Goal: Task Accomplishment & Management: Use online tool/utility

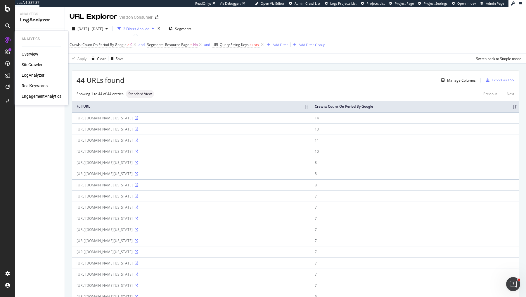
click at [25, 65] on div "SiteCrawler" at bounding box center [32, 65] width 21 height 6
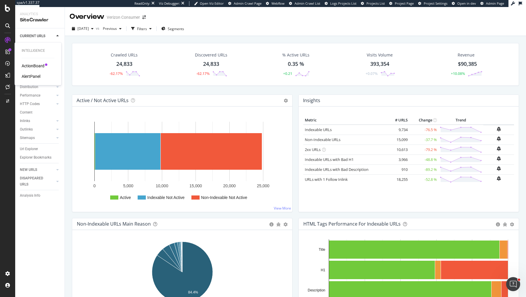
click at [24, 77] on div "AlertPanel" at bounding box center [31, 76] width 19 height 6
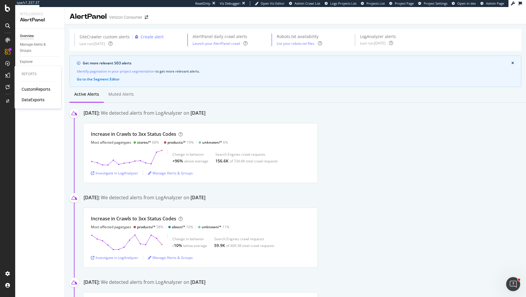
click at [31, 99] on div "DataExports" at bounding box center [33, 100] width 23 height 6
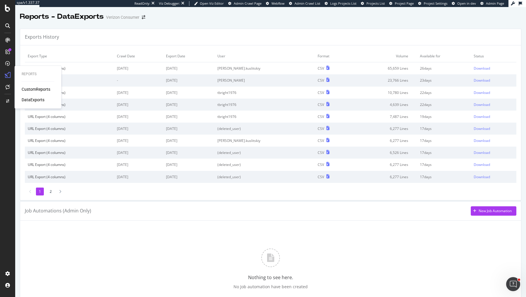
click at [32, 89] on div "CustomReports" at bounding box center [36, 89] width 29 height 6
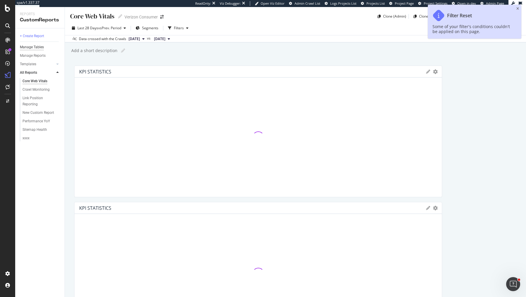
click at [38, 37] on div "+ Create Report" at bounding box center [32, 36] width 24 height 6
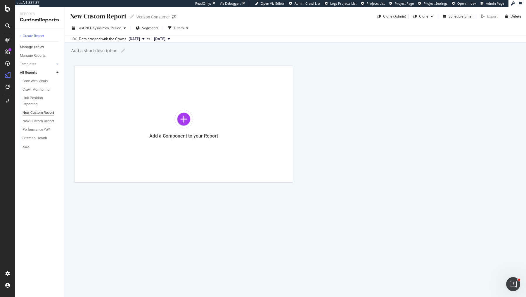
click at [39, 47] on div "Manage Tables" at bounding box center [32, 47] width 24 height 6
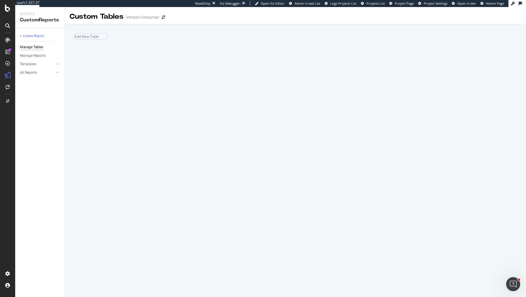
click at [107, 39] on div "Add New Table" at bounding box center [90, 37] width 33 height 6
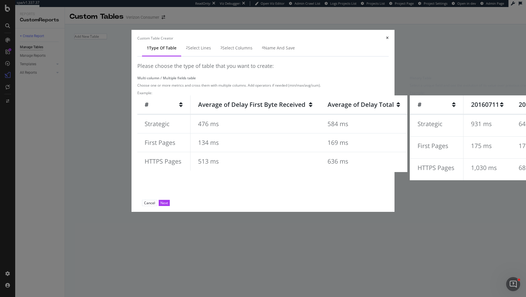
click at [190, 148] on img "modal" at bounding box center [272, 133] width 270 height 77
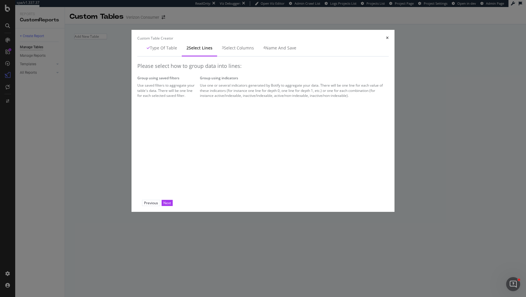
click at [198, 98] on div "Use saved filters to aggregate your table's data. There will be one line for ea…" at bounding box center [167, 90] width 60 height 15
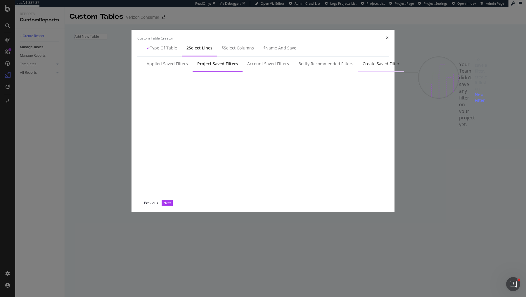
click at [363, 67] on div "Create Saved Filter" at bounding box center [381, 64] width 37 height 6
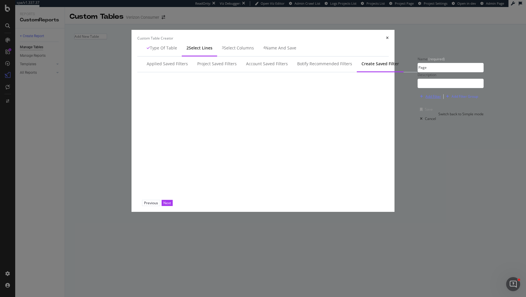
type input "Page"
click at [426, 99] on div "Add Filter" at bounding box center [433, 96] width 15 height 5
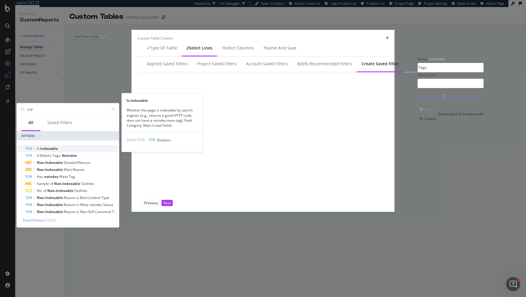
type input "ind"
click at [118, 152] on div "Is Indexable" at bounding box center [71, 148] width 93 height 7
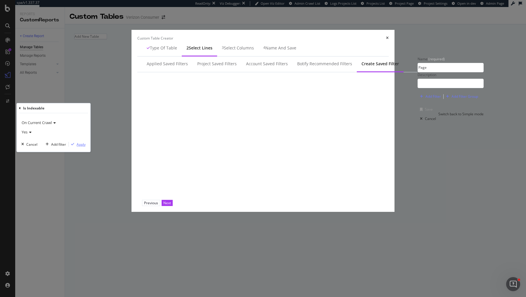
click at [86, 147] on div "Apply" at bounding box center [81, 144] width 9 height 5
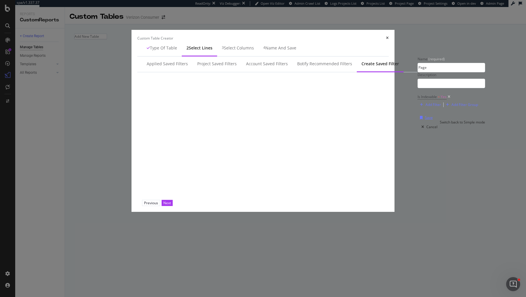
click at [425, 120] on div "Save" at bounding box center [429, 117] width 8 height 5
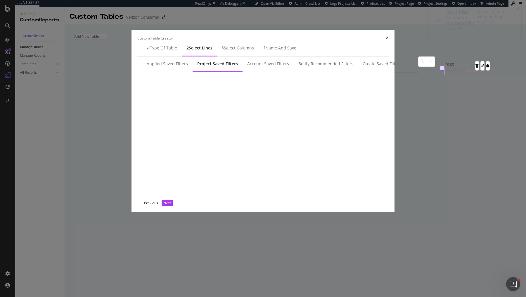
click at [440, 70] on div "modal" at bounding box center [442, 68] width 5 height 5
click at [173, 206] on button "Next" at bounding box center [167, 203] width 11 height 6
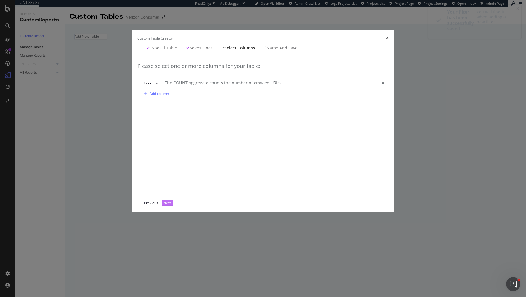
click at [171, 205] on div "Next" at bounding box center [167, 202] width 8 height 5
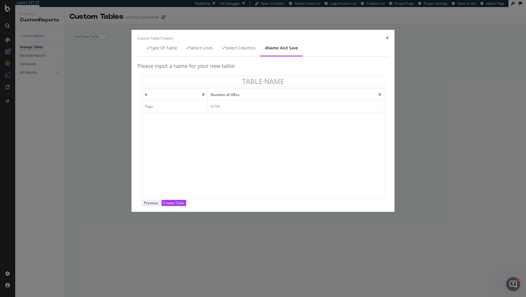
click at [158, 205] on div "Previous" at bounding box center [151, 202] width 14 height 5
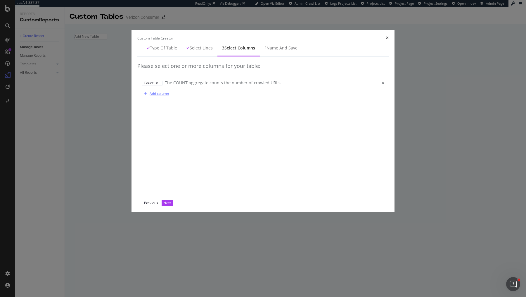
click at [142, 98] on div "Add column" at bounding box center [155, 93] width 27 height 9
click at [151, 93] on div "modal" at bounding box center [154, 92] width 7 height 4
click at [132, 147] on div "Avg" at bounding box center [128, 144] width 10 height 5
click at [257, 93] on div "Select a field" at bounding box center [267, 92] width 21 height 4
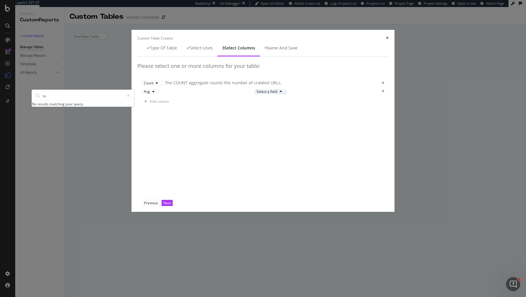
type input "s"
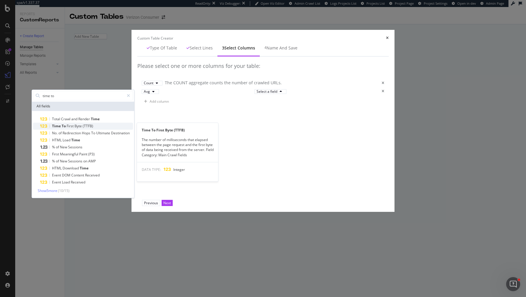
type input "time to"
click at [133, 130] on div "Time To First Byte (TTFB)" at bounding box center [86, 126] width 93 height 7
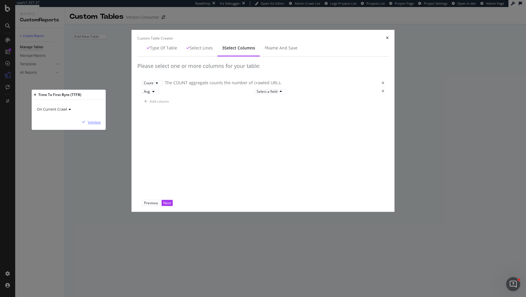
click at [101, 125] on div "Validate" at bounding box center [94, 122] width 13 height 5
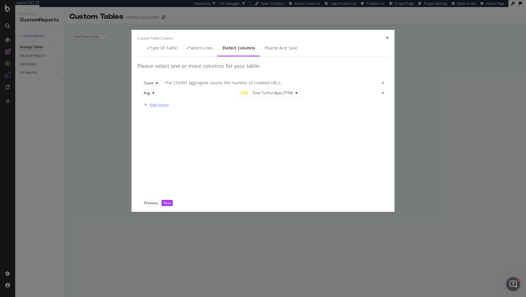
click at [150, 107] on div "Add column" at bounding box center [159, 104] width 19 height 5
click at [144, 104] on div "Sum" at bounding box center [151, 103] width 14 height 4
click at [132, 159] on div "Avg" at bounding box center [128, 156] width 10 height 5
click at [257, 104] on div "Select a field" at bounding box center [267, 103] width 21 height 4
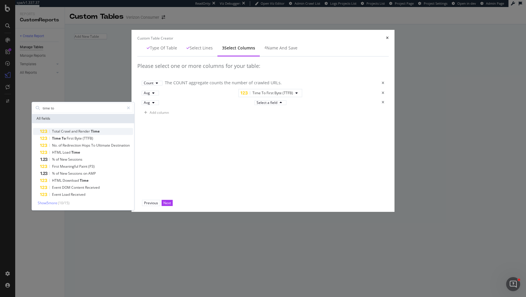
type input "time to"
click at [133, 135] on div "Total Crawl and Render Time" at bounding box center [86, 131] width 93 height 7
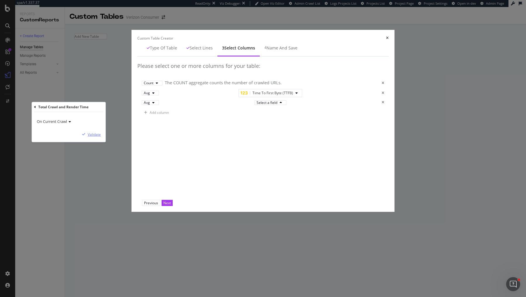
click at [101, 137] on div "Validate" at bounding box center [94, 134] width 13 height 5
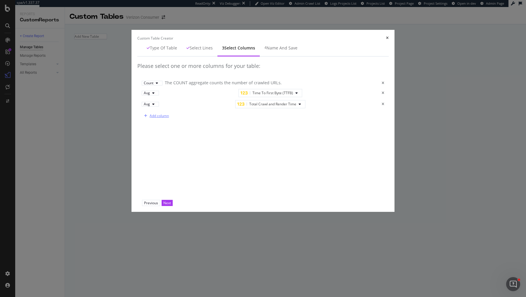
click at [150, 118] on div "Add column" at bounding box center [159, 115] width 19 height 5
click at [144, 116] on div "Sum" at bounding box center [151, 114] width 14 height 4
click at [132, 171] on div "Avg" at bounding box center [128, 168] width 10 height 5
click at [257, 116] on div "Select a field" at bounding box center [267, 114] width 21 height 4
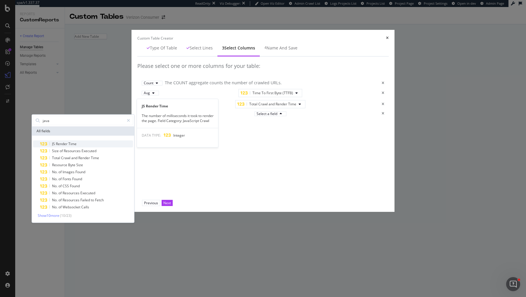
type input "java"
click at [77, 146] on span "Time" at bounding box center [72, 143] width 8 height 5
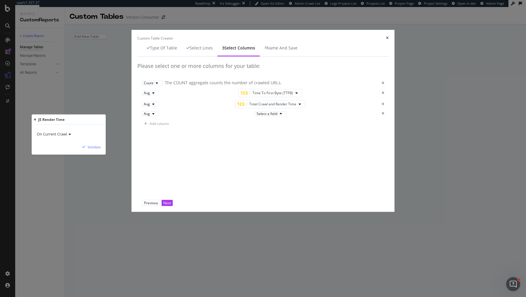
click at [106, 154] on div "On Current Crawl Validate" at bounding box center [69, 140] width 74 height 30
click at [101, 149] on div "Validate" at bounding box center [94, 146] width 13 height 5
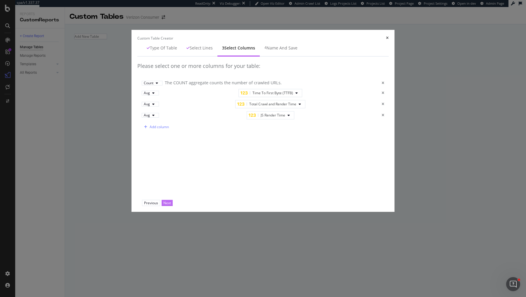
click at [171, 205] on div "Next" at bounding box center [167, 202] width 8 height 5
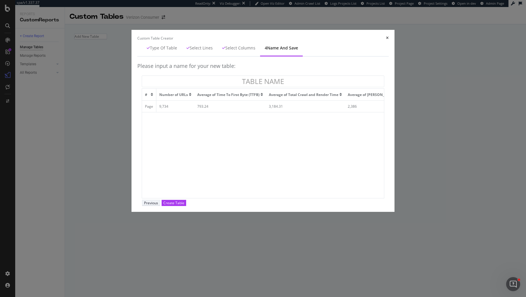
click at [160, 206] on button "Previous" at bounding box center [151, 203] width 18 height 6
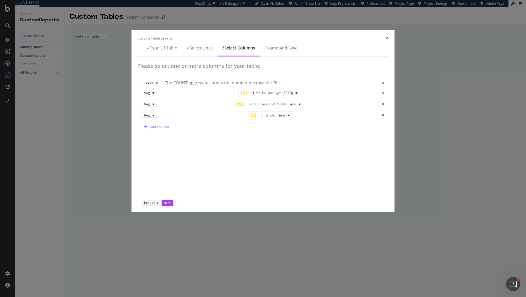
click at [158, 205] on div "Previous" at bounding box center [151, 202] width 14 height 5
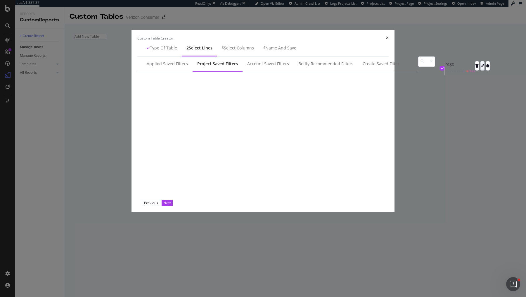
click at [481, 68] on div "modal" at bounding box center [483, 66] width 4 height 4
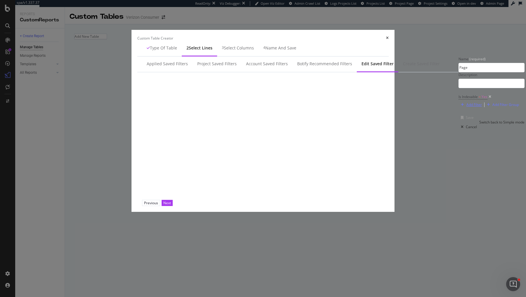
click at [467, 107] on div "Add Filter" at bounding box center [474, 104] width 15 height 5
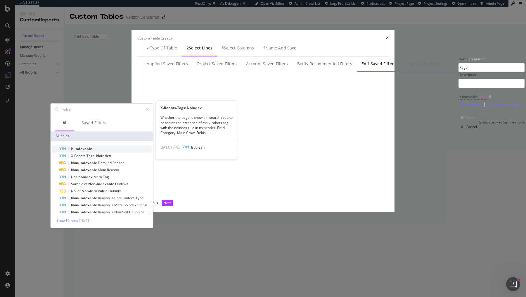
type input "index"
click at [152, 152] on div "Is Indexable" at bounding box center [105, 148] width 93 height 7
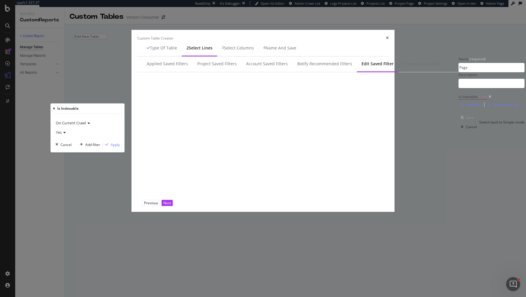
click at [120, 137] on div "Yes" at bounding box center [88, 132] width 64 height 9
click at [120, 156] on div "No" at bounding box center [88, 152] width 63 height 8
click at [120, 147] on div "Apply" at bounding box center [115, 144] width 9 height 5
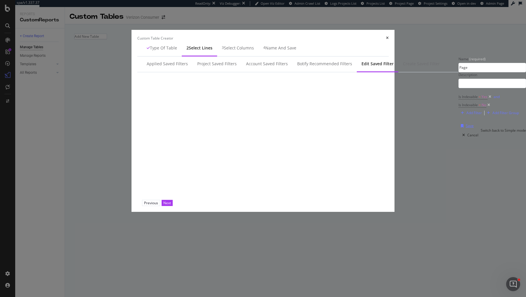
click at [466, 128] on div "Save" at bounding box center [470, 125] width 8 height 5
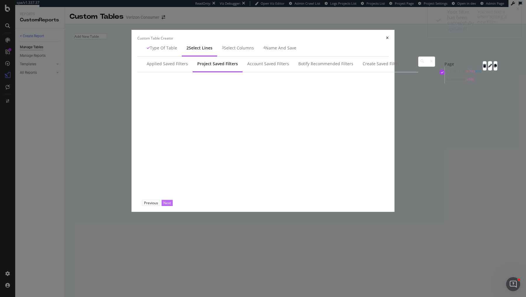
click at [171, 205] on div "Next" at bounding box center [167, 202] width 8 height 5
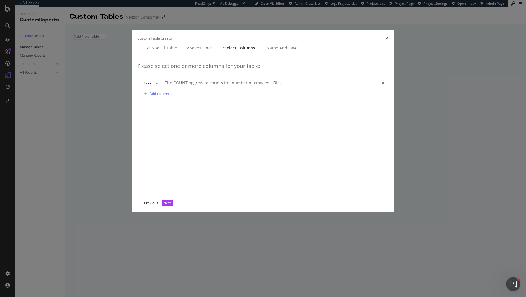
click at [150, 96] on div "Add column" at bounding box center [159, 93] width 19 height 5
click at [154, 93] on icon "modal" at bounding box center [155, 92] width 2 height 4
click at [132, 147] on div "Avg" at bounding box center [128, 144] width 10 height 5
click at [257, 93] on div "Select a field" at bounding box center [271, 92] width 28 height 4
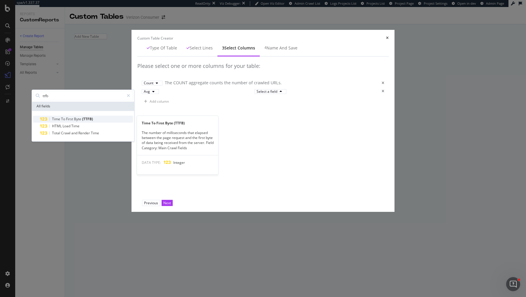
type input "ttfb"
click at [74, 121] on span "First" at bounding box center [70, 118] width 8 height 5
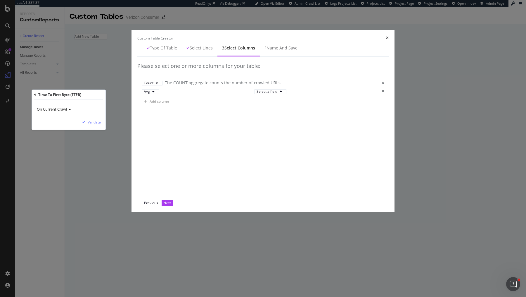
click at [101, 125] on div "Validate" at bounding box center [94, 122] width 13 height 5
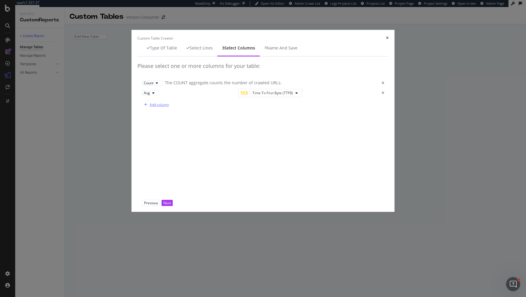
click at [150, 107] on div "Add column" at bounding box center [159, 104] width 19 height 5
click at [151, 104] on div "modal" at bounding box center [154, 103] width 7 height 4
click at [132, 159] on div "Avg" at bounding box center [128, 156] width 10 height 5
click at [257, 104] on div "Select a field" at bounding box center [267, 103] width 21 height 4
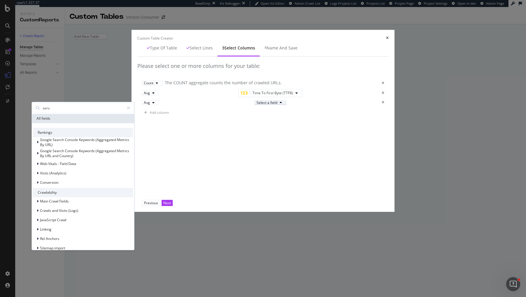
type input "serve"
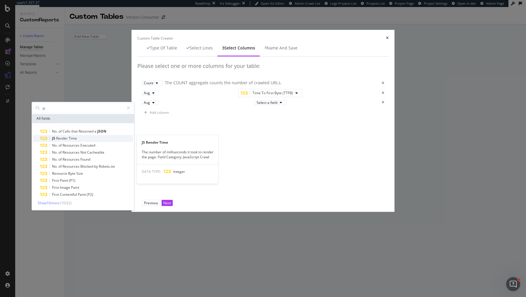
type input "js"
click at [77, 141] on span "Time" at bounding box center [73, 138] width 8 height 5
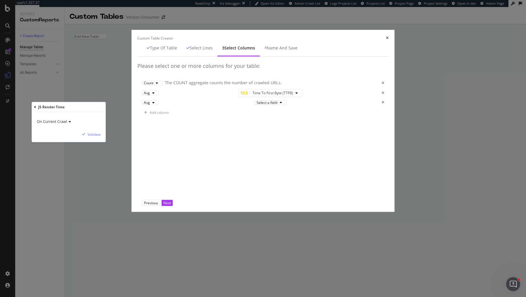
click at [106, 142] on div "On Current Crawl Validate" at bounding box center [69, 127] width 74 height 30
click at [101, 137] on div "Validate" at bounding box center [94, 134] width 13 height 5
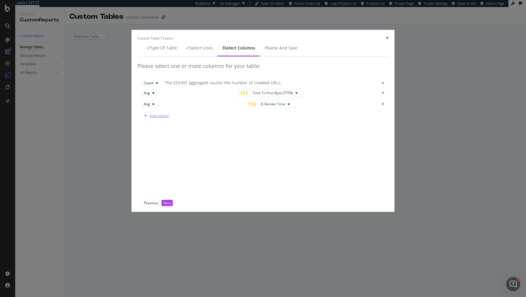
click at [150, 118] on div "Add column" at bounding box center [159, 115] width 19 height 5
click at [144, 116] on div "Sum" at bounding box center [147, 114] width 7 height 4
click at [132, 171] on div "Avg" at bounding box center [128, 168] width 10 height 5
click at [257, 116] on div "Select a field" at bounding box center [267, 114] width 21 height 4
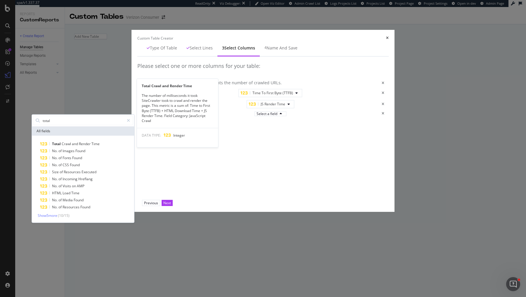
type input "total"
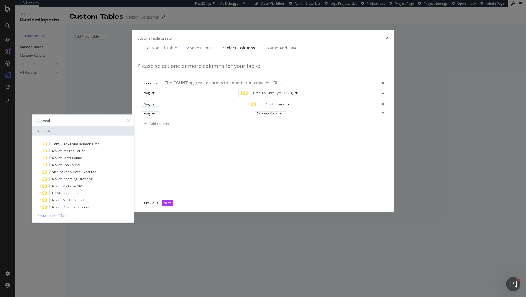
click at [134, 181] on div "Total Crawl and Render Time No. of Images Found No. of Fonts Found No. of CSS F…" at bounding box center [83, 179] width 102 height 87
click at [100, 146] on span "Time" at bounding box center [96, 143] width 8 height 5
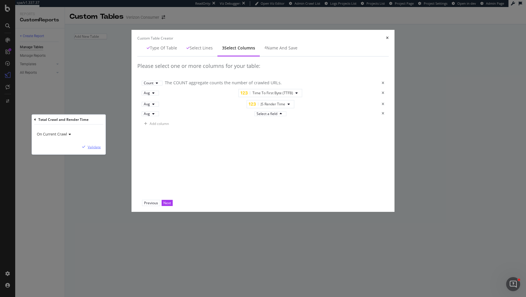
click at [101, 149] on div "Validate" at bounding box center [94, 146] width 13 height 5
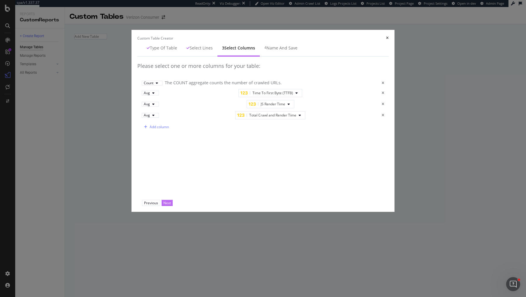
click at [171, 205] on div "Next" at bounding box center [167, 202] width 8 height 5
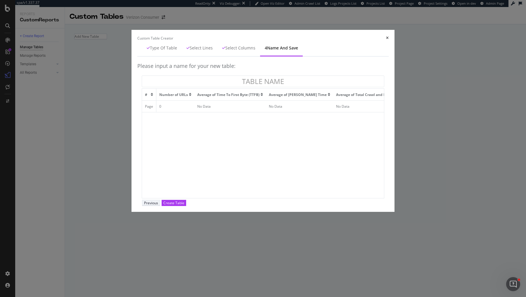
click at [158, 205] on div "Previous" at bounding box center [151, 202] width 14 height 5
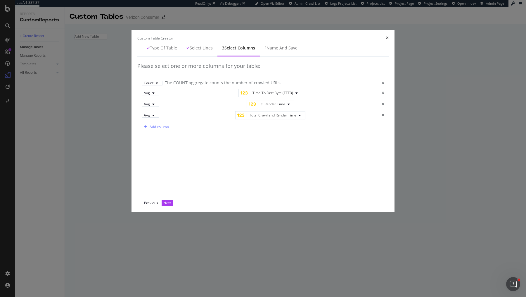
click at [364, 206] on div "Previous Next" at bounding box center [263, 203] width 252 height 6
click at [158, 205] on div "Previous" at bounding box center [151, 202] width 14 height 5
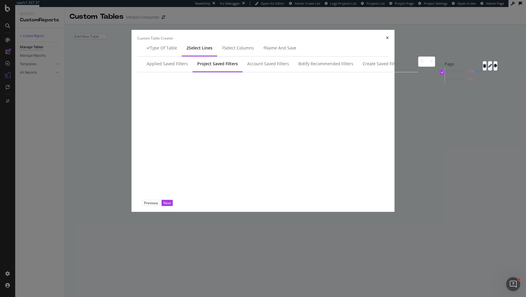
click at [489, 68] on icon "modal" at bounding box center [491, 66] width 4 height 4
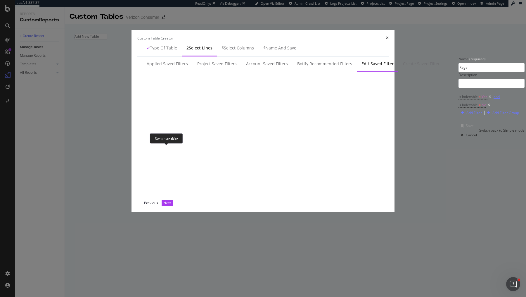
click at [494, 99] on div "and" at bounding box center [497, 96] width 6 height 5
click at [459, 128] on div "modal" at bounding box center [462, 126] width 7 height 4
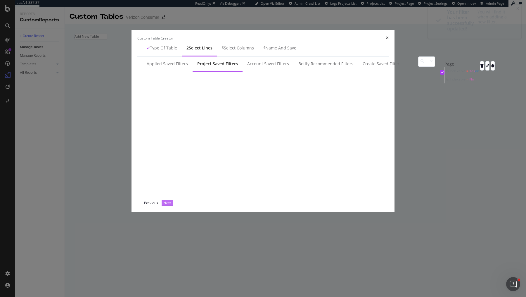
click at [171, 205] on div "Next" at bounding box center [167, 202] width 8 height 5
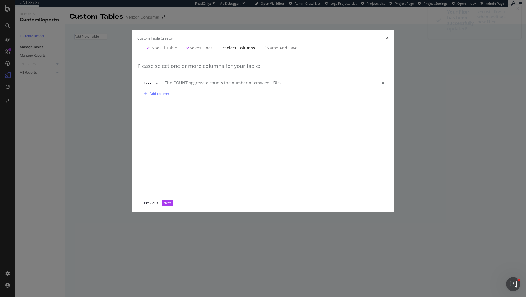
click at [142, 98] on div "Add column" at bounding box center [155, 93] width 27 height 9
click at [144, 93] on div "Sum" at bounding box center [147, 92] width 7 height 4
click at [131, 147] on div "Avg" at bounding box center [128, 144] width 10 height 5
click at [257, 93] on div "Select a field" at bounding box center [267, 92] width 21 height 4
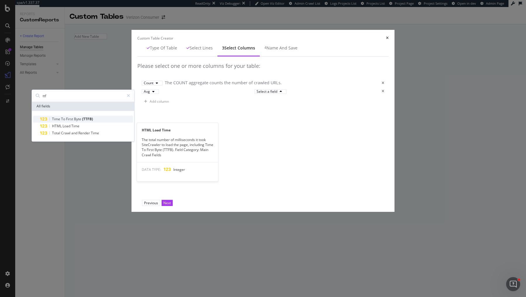
type input "ttf"
click at [66, 121] on span "To" at bounding box center [63, 118] width 5 height 5
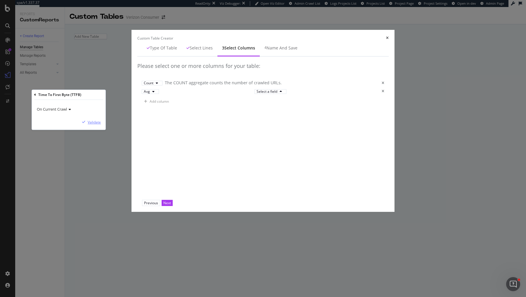
click at [101, 125] on div "Validate" at bounding box center [94, 122] width 13 height 5
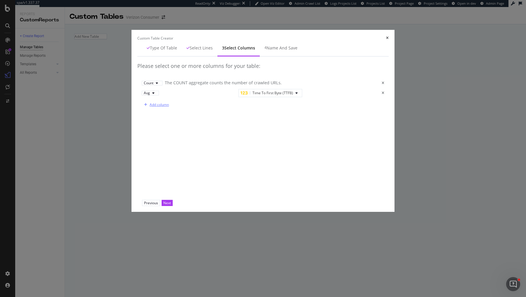
click at [150, 107] on div "Add column" at bounding box center [159, 104] width 19 height 5
click at [144, 104] on div "Sum" at bounding box center [151, 103] width 14 height 4
click at [132, 159] on div "Avg" at bounding box center [128, 156] width 10 height 5
click at [257, 104] on div "Select a field" at bounding box center [271, 103] width 28 height 4
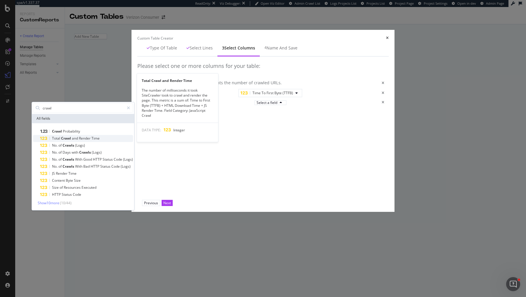
type input "crawl"
click at [92, 141] on span "Render" at bounding box center [85, 138] width 13 height 5
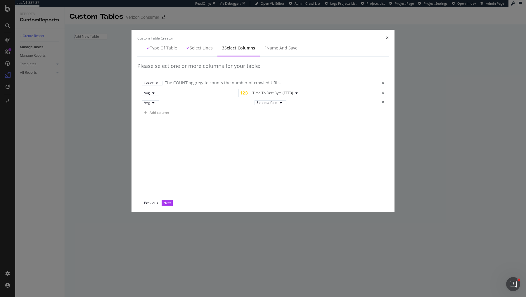
click at [238, 117] on div "Add column" at bounding box center [263, 112] width 243 height 9
click at [257, 104] on div "Select a field" at bounding box center [267, 103] width 21 height 4
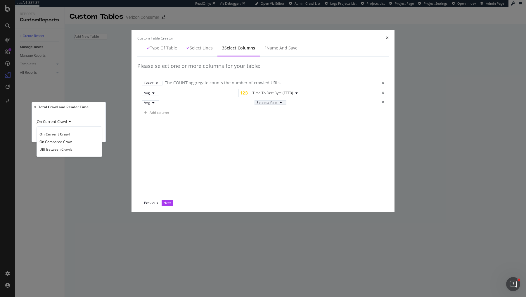
type input "js"
click at [275, 164] on div "Please select one or more columns for your table: Count The COUNT aggregate cou…" at bounding box center [263, 127] width 252 height 143
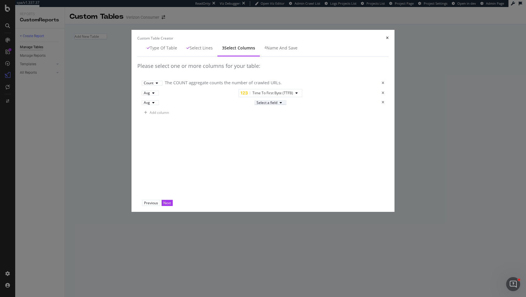
click at [285, 104] on div "Select a field" at bounding box center [271, 103] width 28 height 4
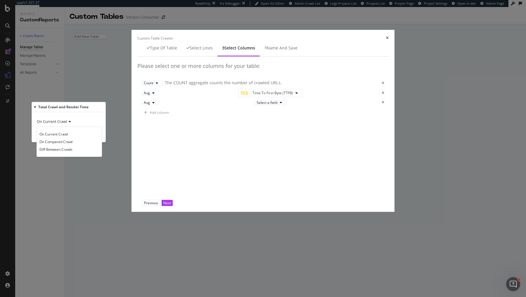
click at [385, 104] on icon "times" at bounding box center [383, 103] width 3 height 4
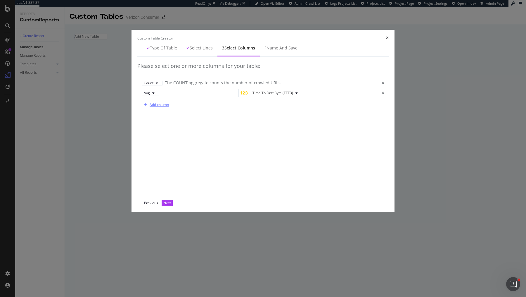
click at [150, 107] on div "Add column" at bounding box center [159, 104] width 19 height 5
click at [257, 104] on div "Select a field" at bounding box center [267, 103] width 21 height 4
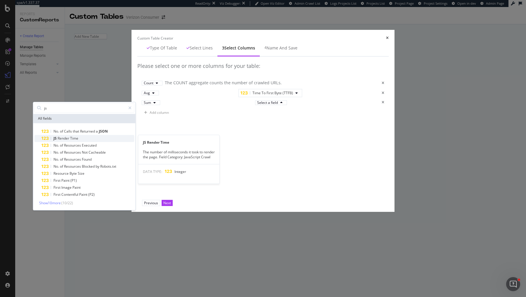
type input "js"
click at [70, 141] on span "Render" at bounding box center [64, 138] width 13 height 5
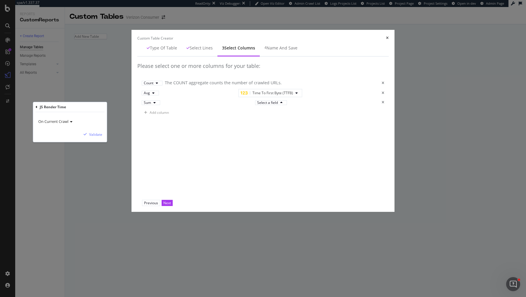
click at [107, 142] on div "On Current Crawl Validate" at bounding box center [70, 127] width 74 height 30
click at [102, 137] on div "Validate" at bounding box center [95, 134] width 13 height 5
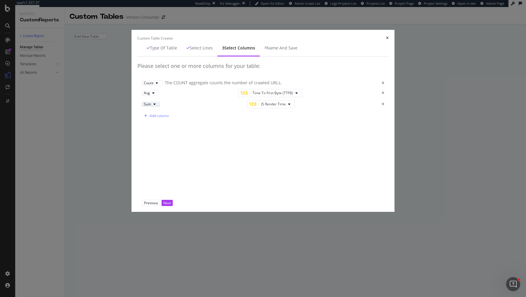
click at [144, 106] on div "Sum" at bounding box center [151, 104] width 14 height 4
click at [132, 159] on div "Avg" at bounding box center [128, 156] width 10 height 5
click at [150, 118] on div "Add column" at bounding box center [159, 115] width 19 height 5
click at [257, 116] on div "Select a field" at bounding box center [267, 114] width 21 height 4
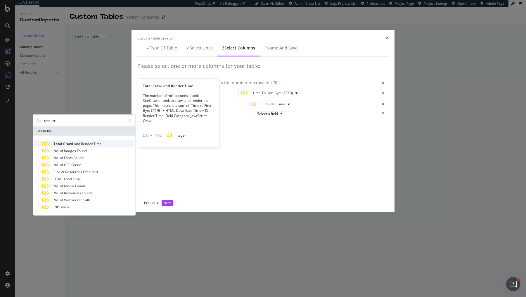
type input "total cr"
click at [74, 146] on span "Crawl" at bounding box center [68, 143] width 11 height 5
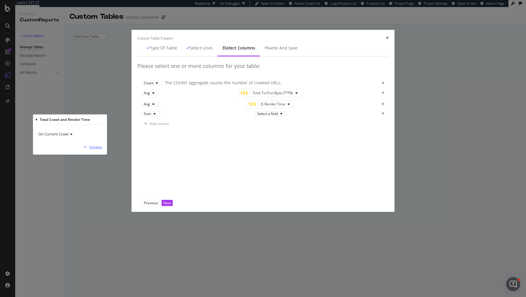
click at [102, 149] on div "Validate" at bounding box center [95, 146] width 13 height 5
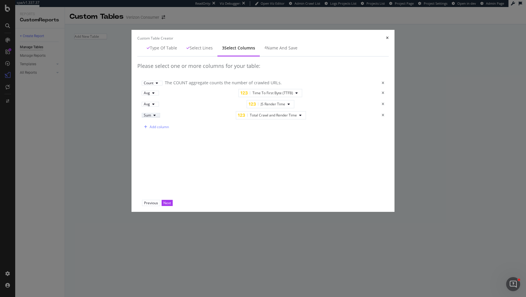
click at [151, 117] on div "modal" at bounding box center [154, 115] width 7 height 4
click at [132, 171] on div "Avg" at bounding box center [128, 168] width 10 height 5
click at [171, 205] on div "Next" at bounding box center [167, 202] width 8 height 5
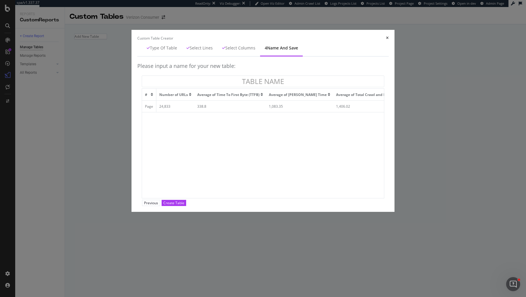
click at [389, 41] on div "times" at bounding box center [387, 38] width 3 height 5
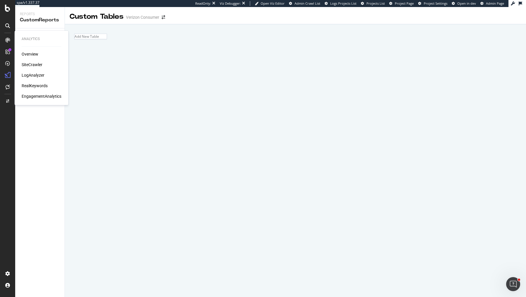
click at [30, 64] on div "SiteCrawler" at bounding box center [32, 65] width 21 height 6
